Goal: Transaction & Acquisition: Purchase product/service

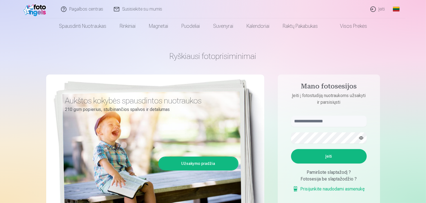
scroll to position [28, 0]
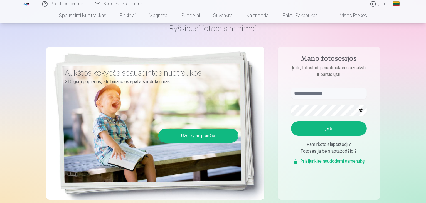
click at [223, 136] on link "Užsakymo pradžia" at bounding box center [198, 136] width 78 height 12
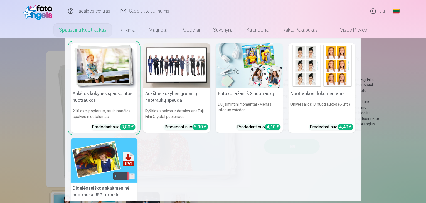
click at [84, 29] on link "Spausdinti nuotraukas" at bounding box center [82, 30] width 61 height 16
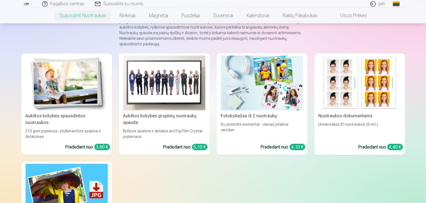
scroll to position [56, 0]
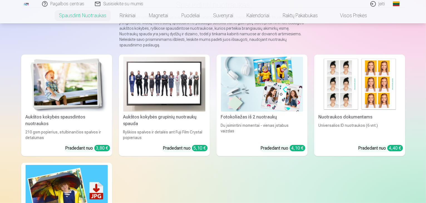
click at [387, 86] on img at bounding box center [360, 84] width 82 height 55
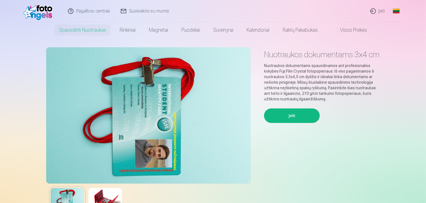
scroll to position [56, 0]
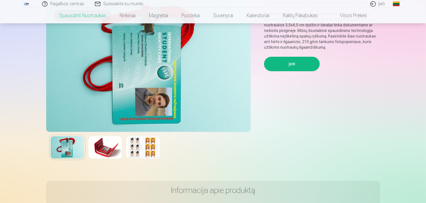
click at [151, 149] on img at bounding box center [142, 147] width 33 height 22
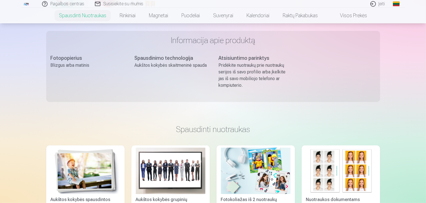
scroll to position [250, 0]
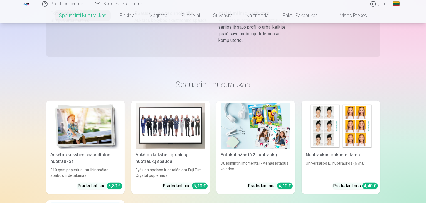
click at [151, 147] on img at bounding box center [171, 126] width 70 height 46
